Goal: Task Accomplishment & Management: Complete application form

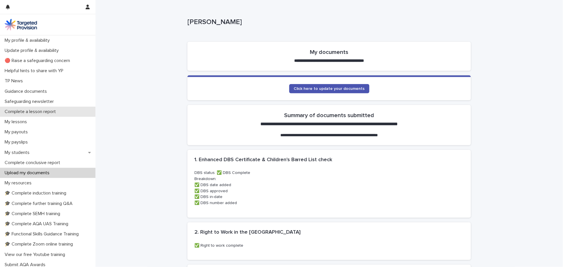
click at [27, 112] on p "Complete a lesson report" at bounding box center [31, 112] width 58 height 6
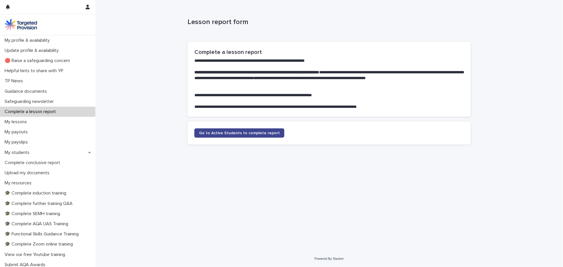
click at [238, 131] on span "Go to Active Students to complete report" at bounding box center [239, 133] width 81 height 4
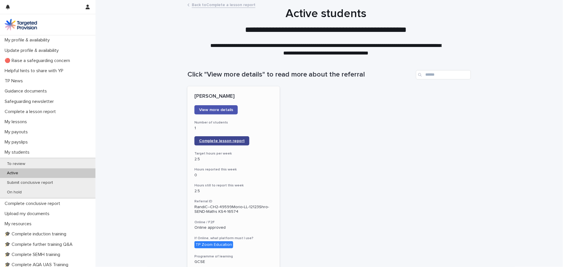
click at [230, 139] on span "Complete lesson report" at bounding box center [222, 141] width 46 height 4
